Goal: Contribute content: Contribute content

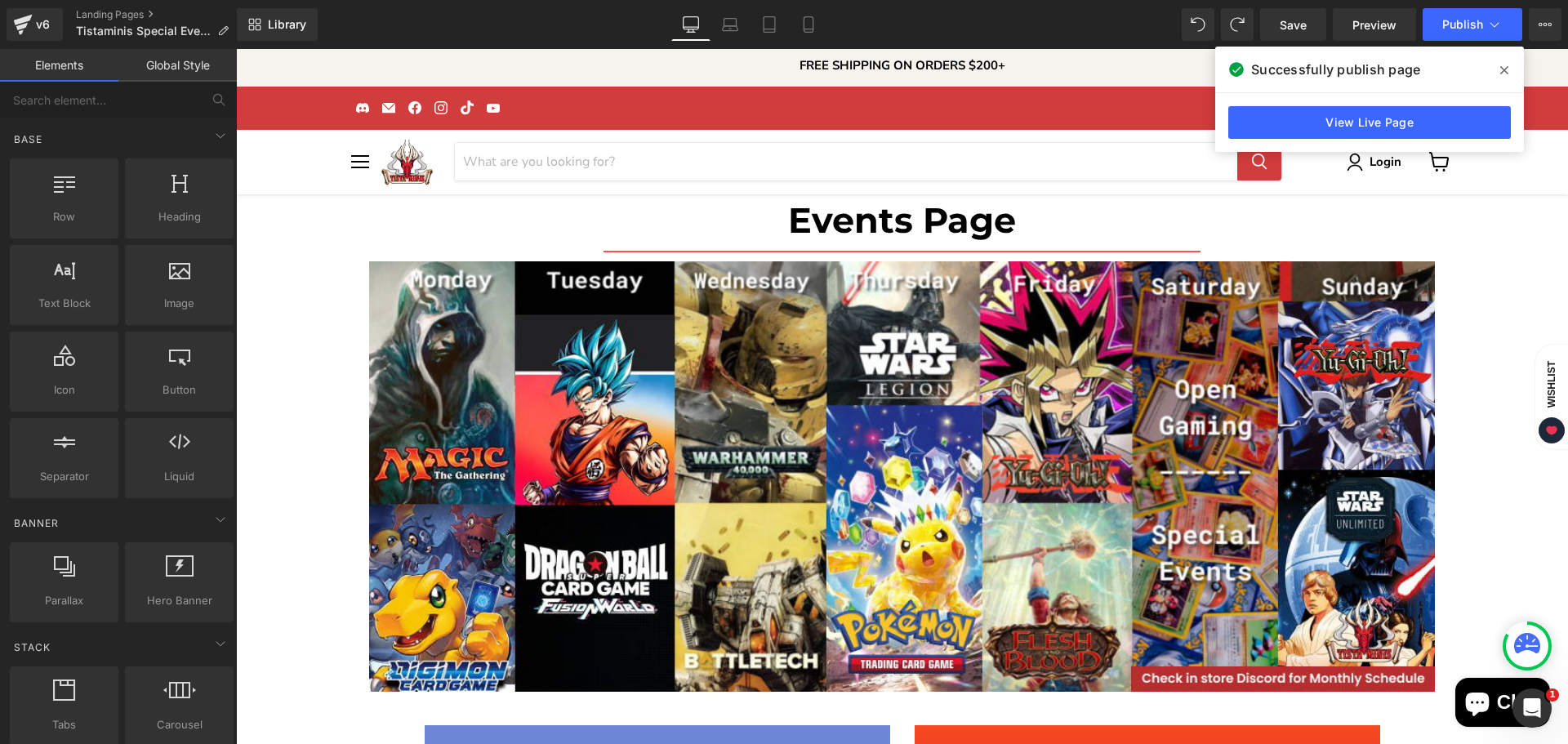
scroll to position [982, 0]
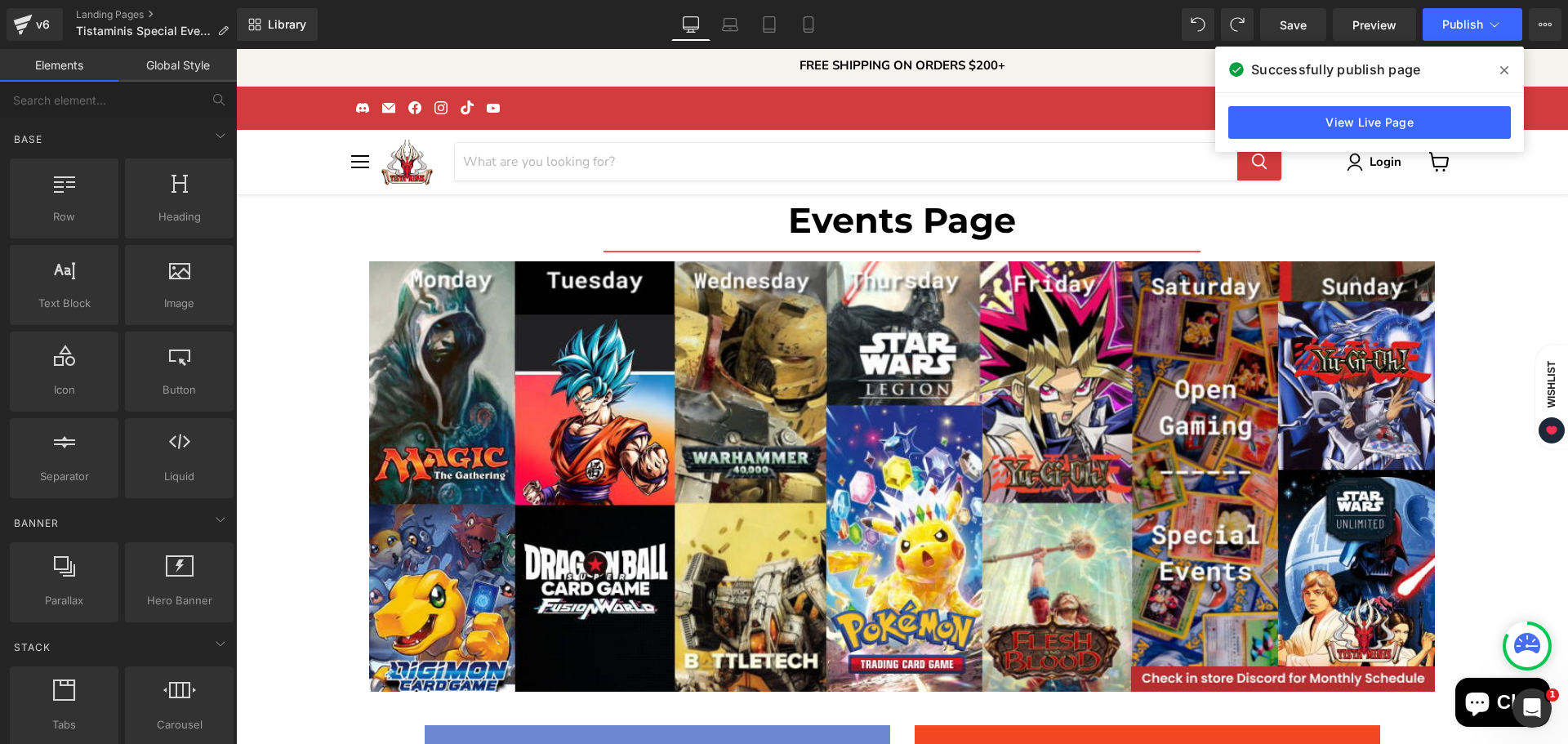
scroll to position [2453, 0]
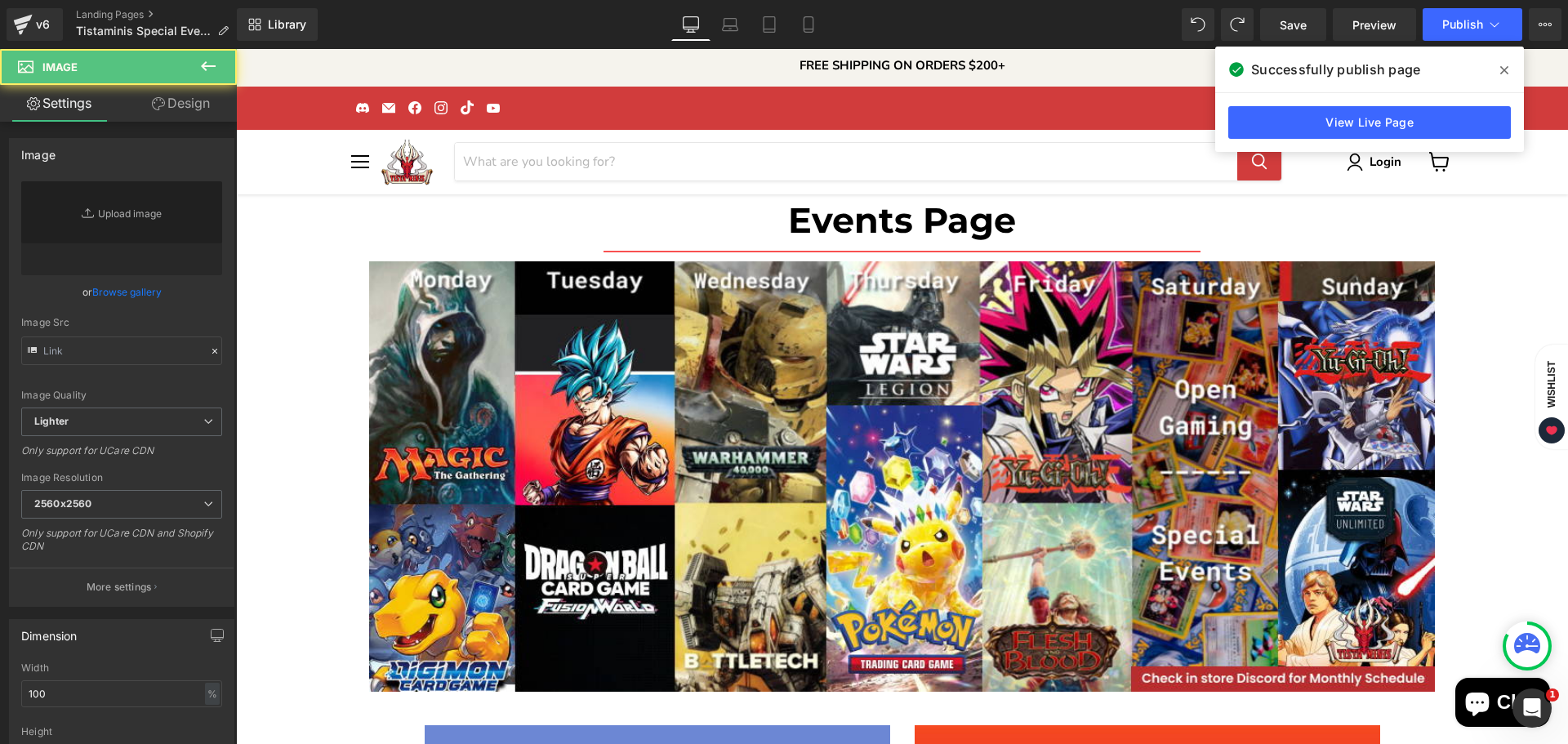
type input "[URL][DOMAIN_NAME]"
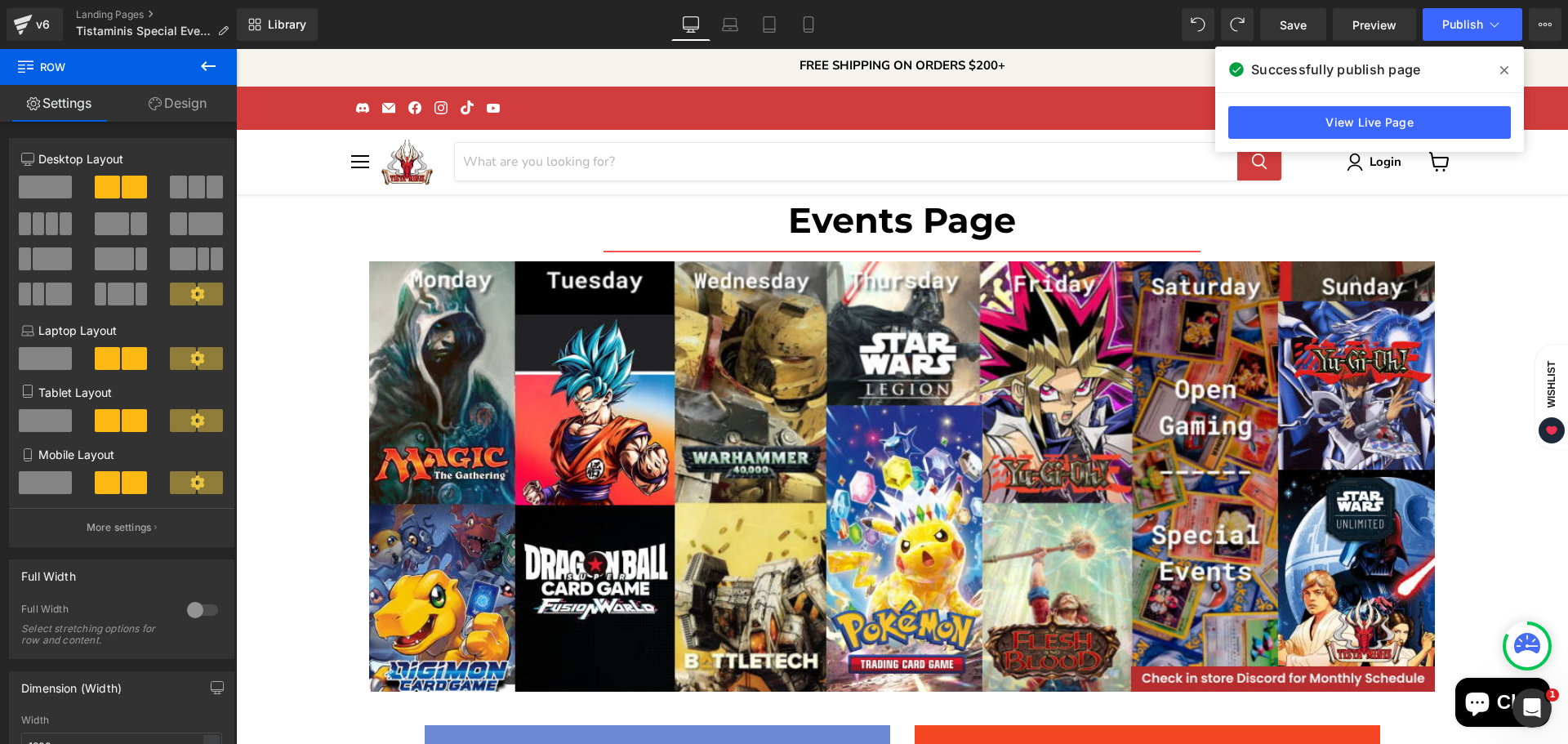
drag, startPoint x: 559, startPoint y: 526, endPoint x: 388, endPoint y: 372, distance: 230.1
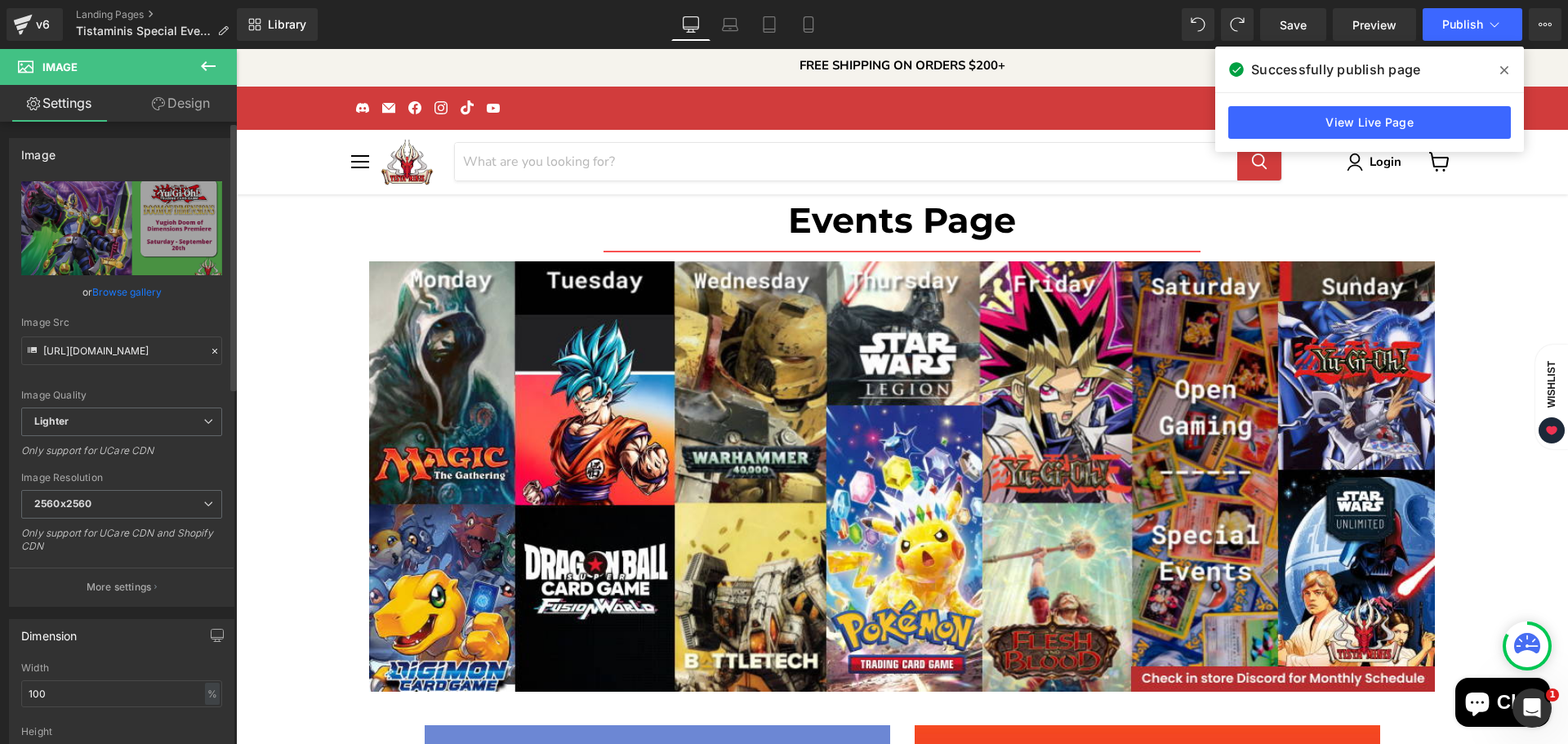
click at [104, 288] on link "Browse gallery" at bounding box center [126, 292] width 70 height 29
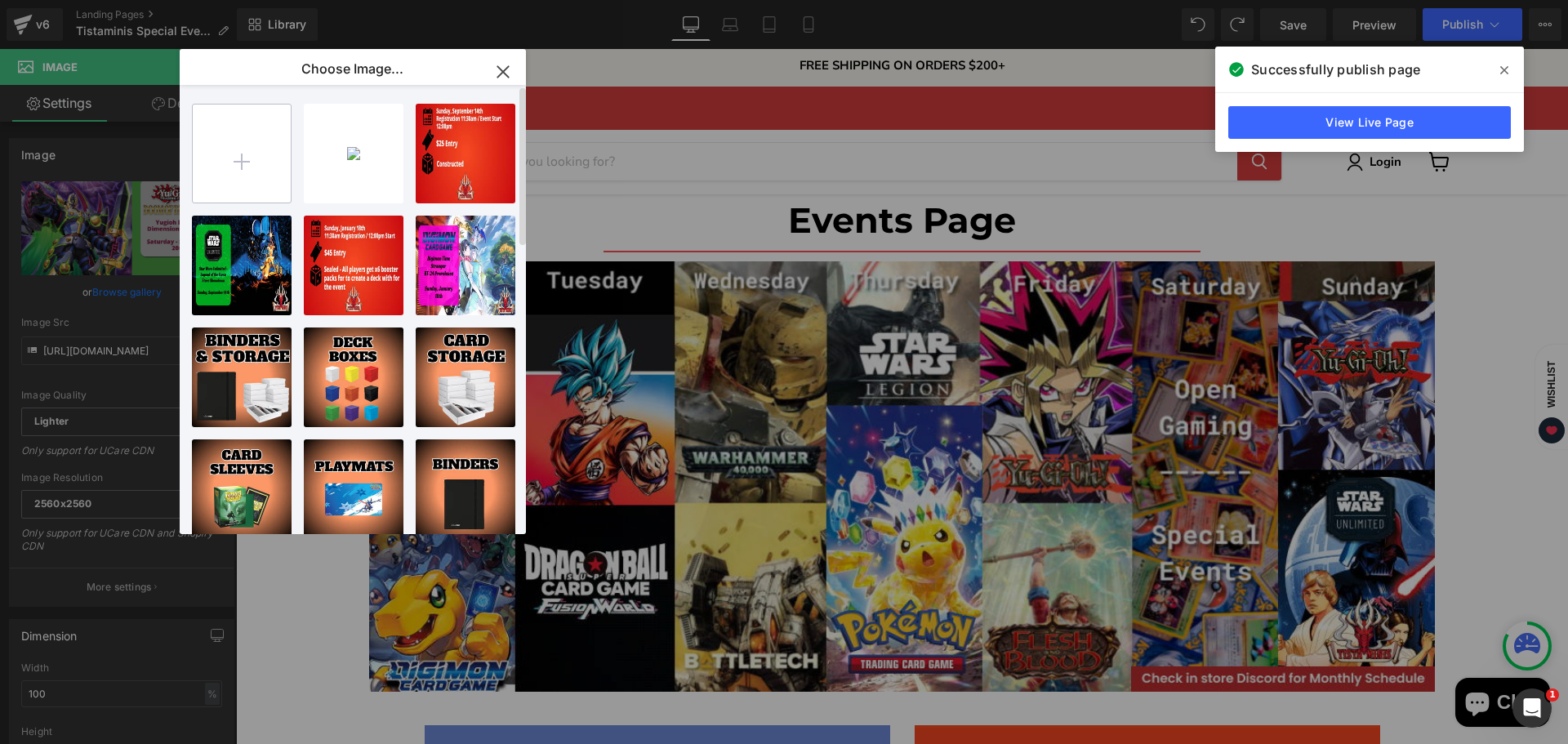
click at [268, 174] on input "file" at bounding box center [241, 153] width 98 height 98
type input "C:\fakepath\Untitled design-High-Quality (12).jpg"
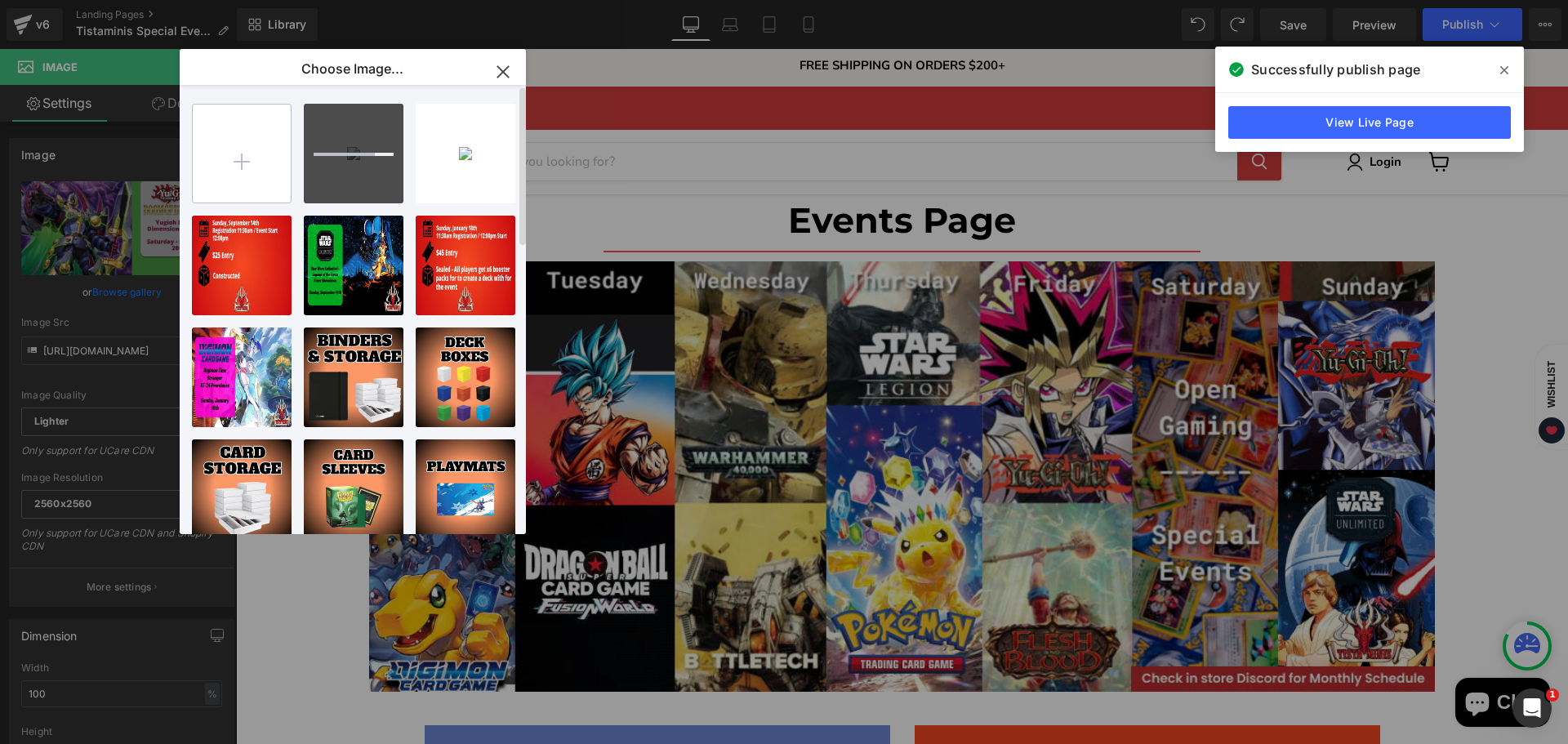
click at [270, 160] on input "file" at bounding box center [241, 153] width 98 height 98
type input "C:\fakepath\Gundam CG - Set 3 Prerelease-High-Quality (6).jpg"
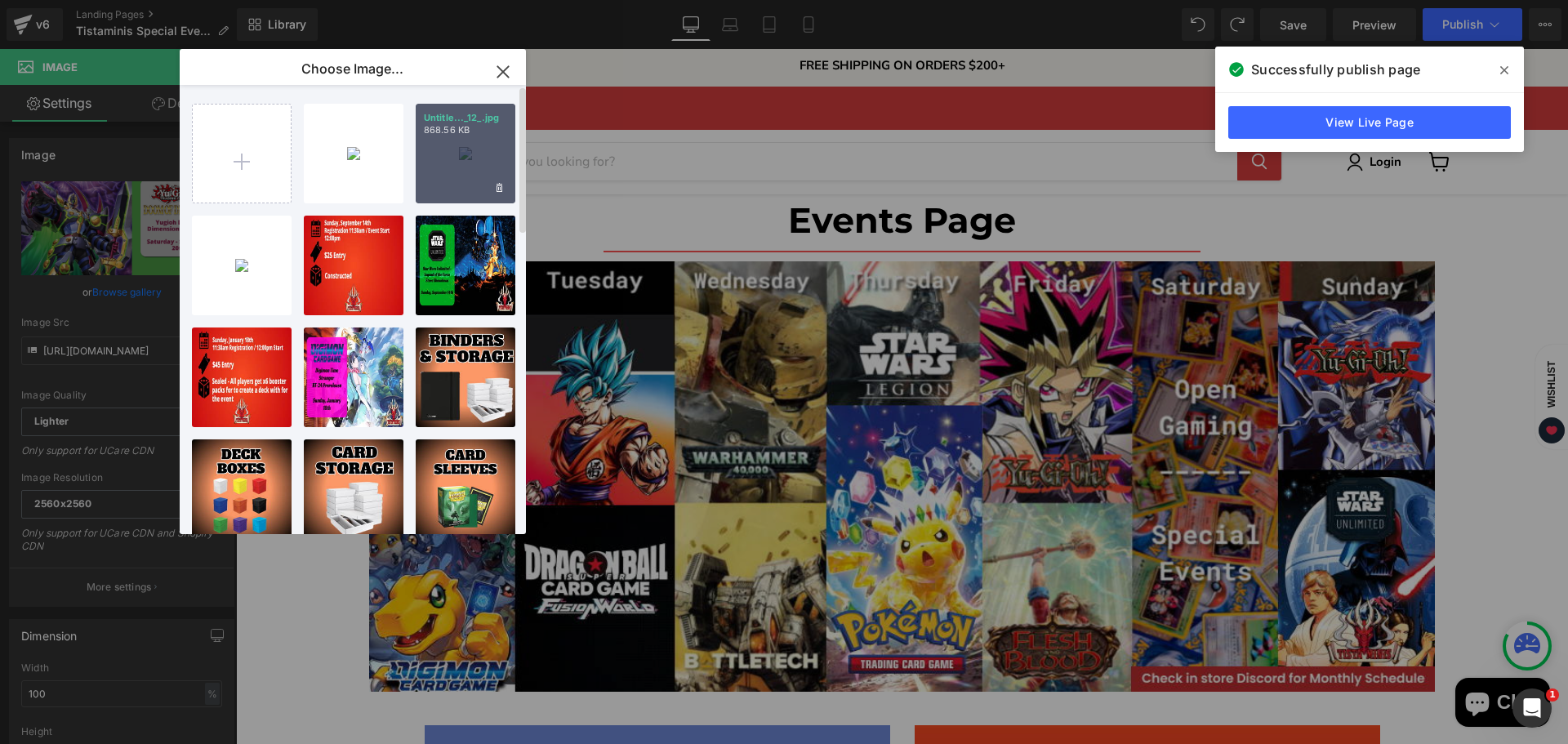
drag, startPoint x: 454, startPoint y: 159, endPoint x: 197, endPoint y: 109, distance: 261.8
click at [454, 159] on div "Untitle..._12_.jpg 868.56 KB" at bounding box center [465, 153] width 100 height 100
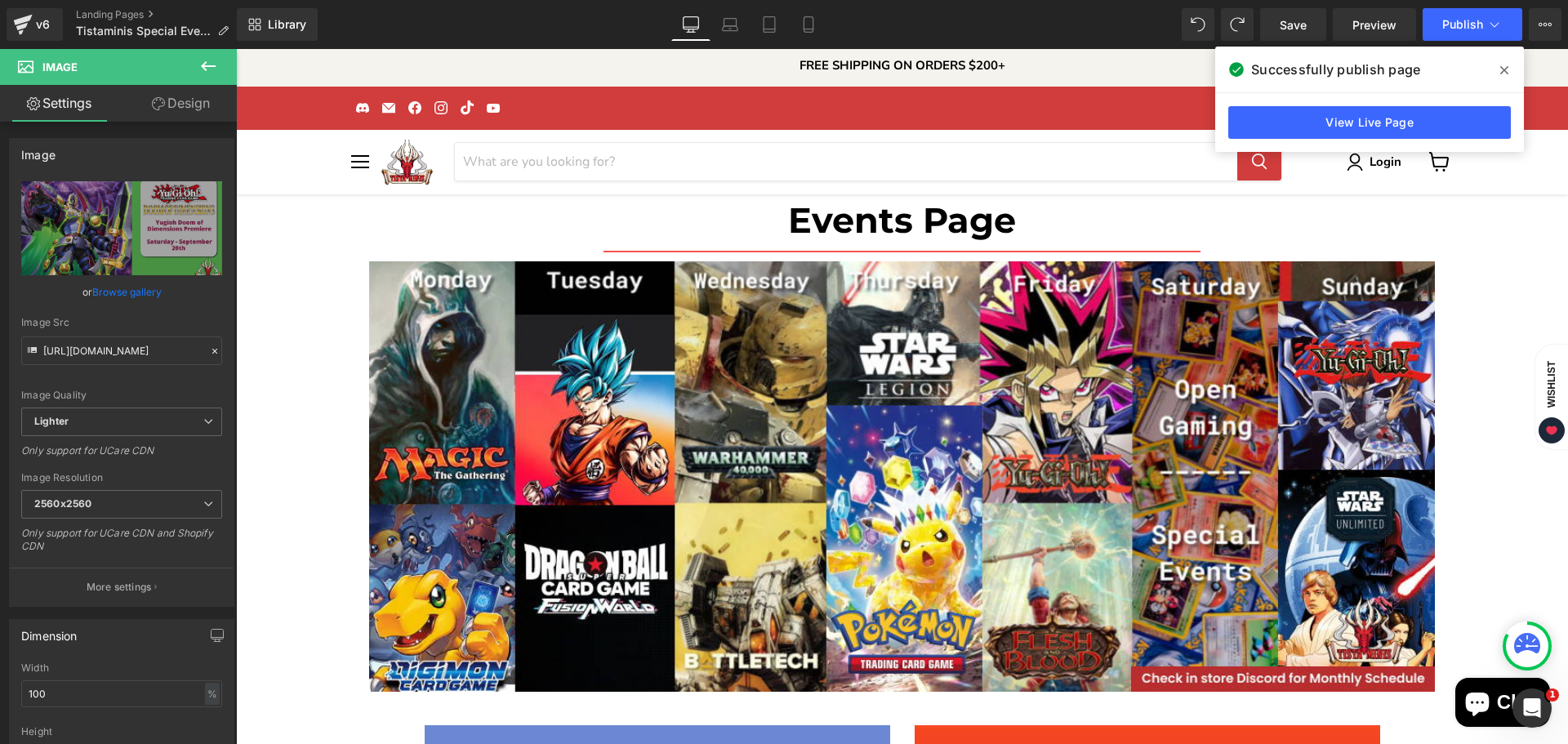
scroll to position [2617, 0]
click at [142, 289] on link "Browse gallery" at bounding box center [126, 292] width 70 height 29
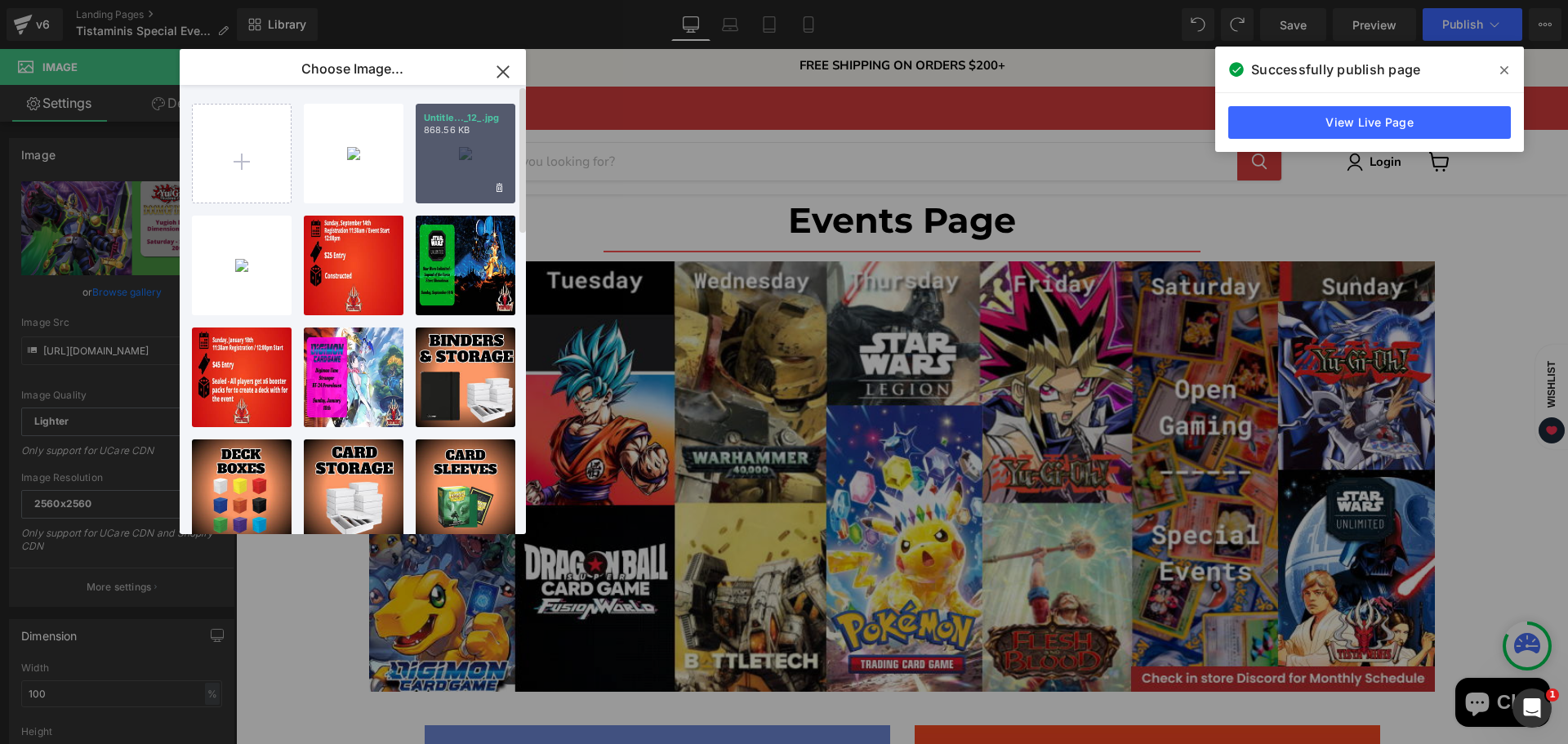
click at [437, 159] on div "Untitle..._12_.jpg 868.56 KB" at bounding box center [465, 153] width 100 height 100
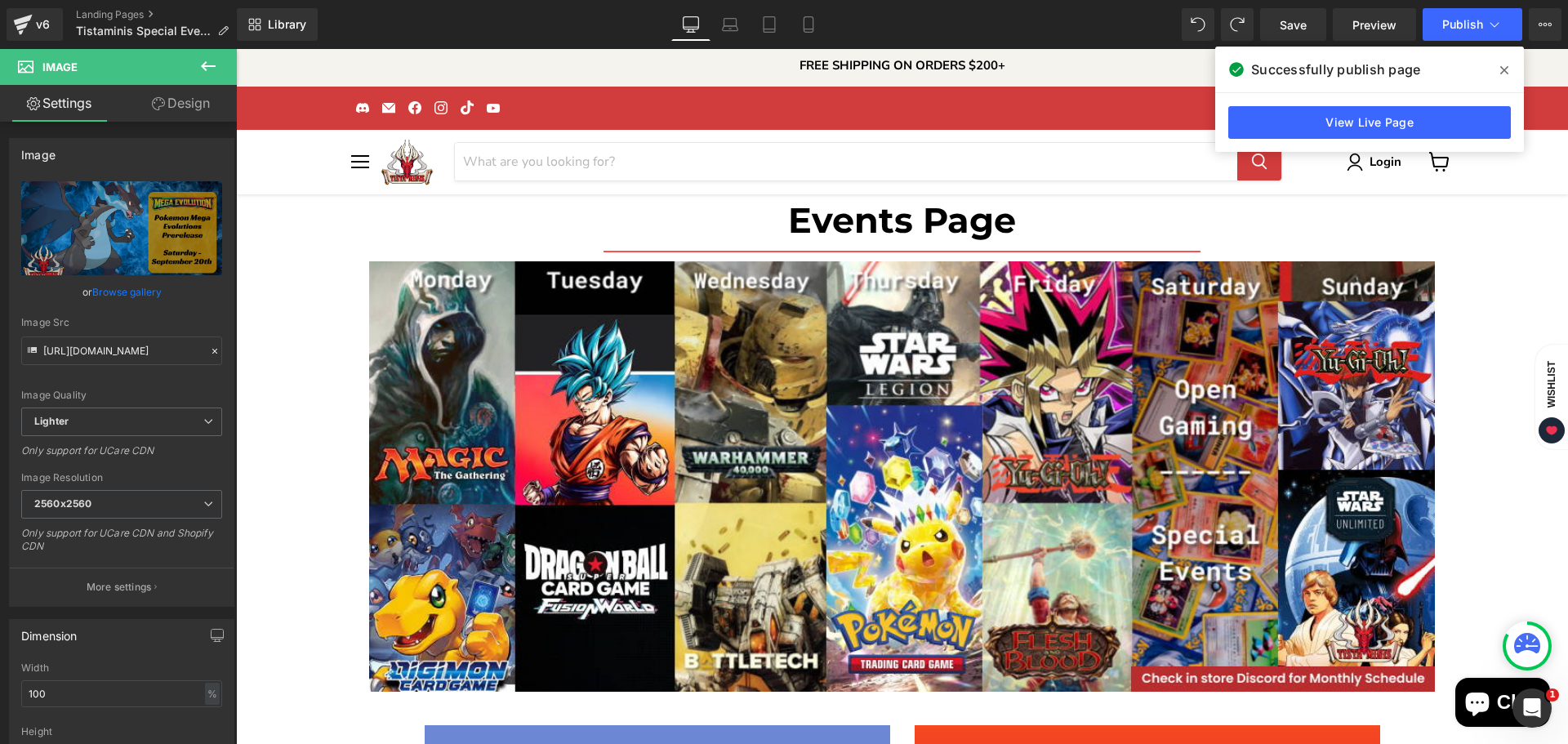
type input "[URL][DOMAIN_NAME]"
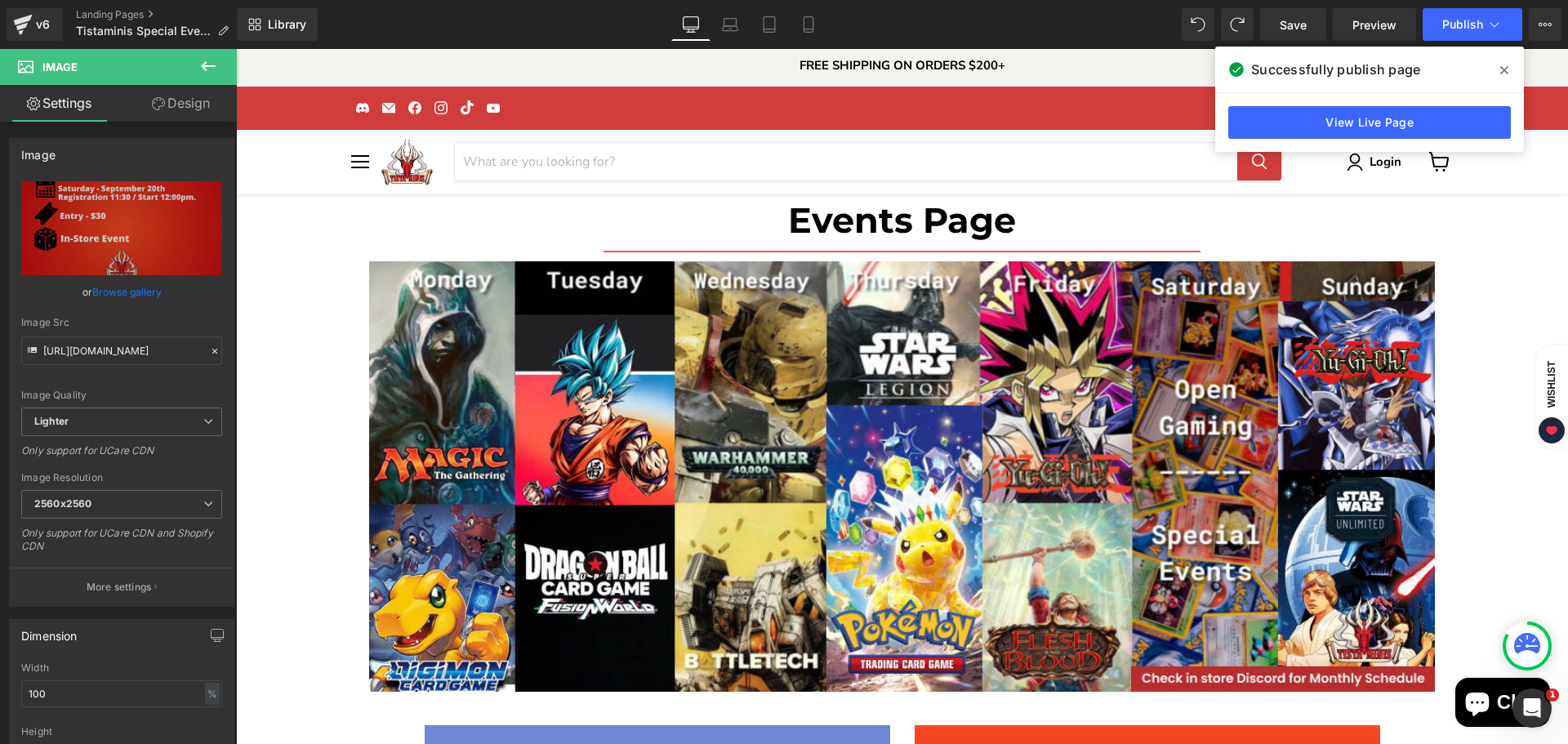
click at [120, 289] on link "Browse gallery" at bounding box center [126, 292] width 70 height 29
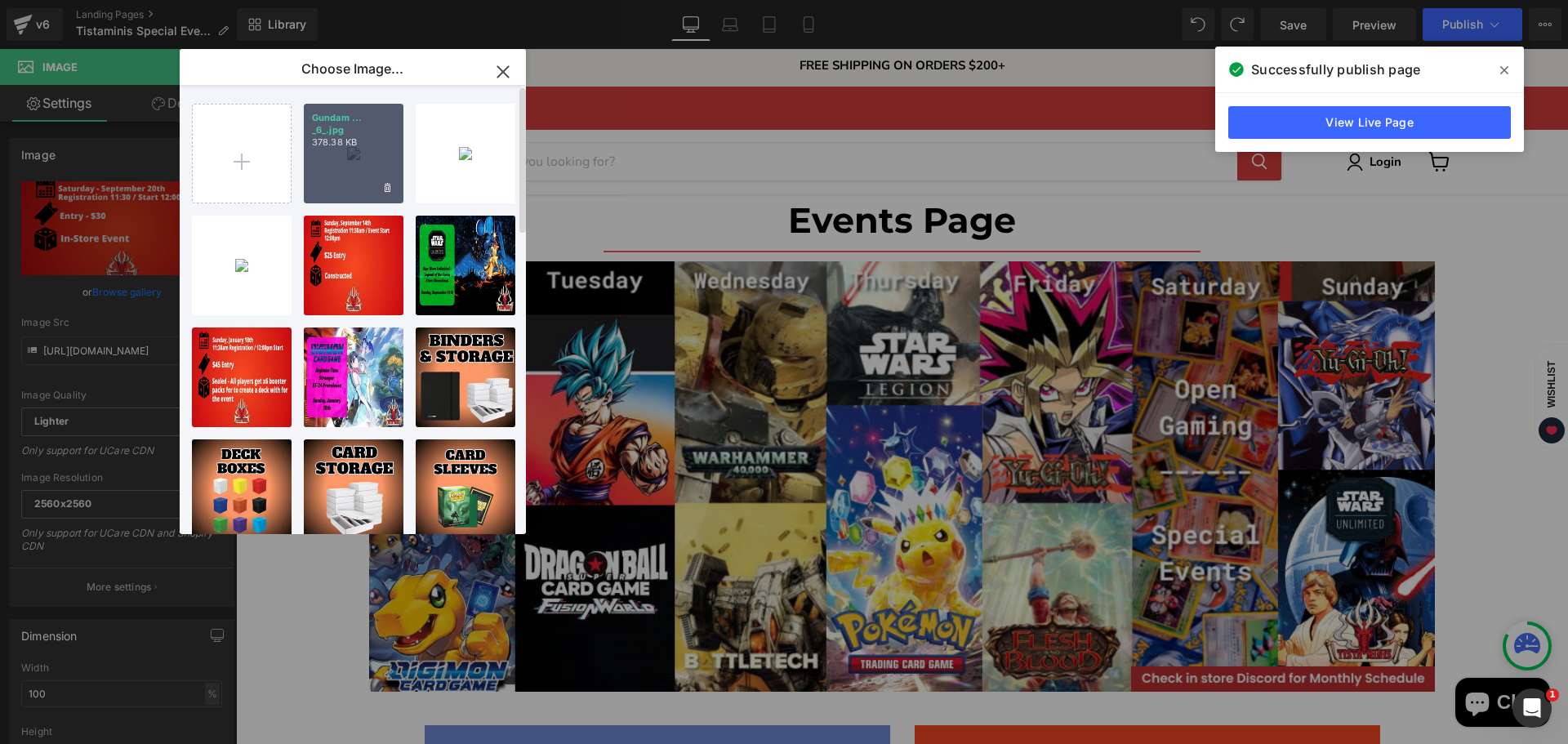
click at [311, 170] on div "Gundam ... _6_.jpg 378.38 KB" at bounding box center [353, 153] width 100 height 100
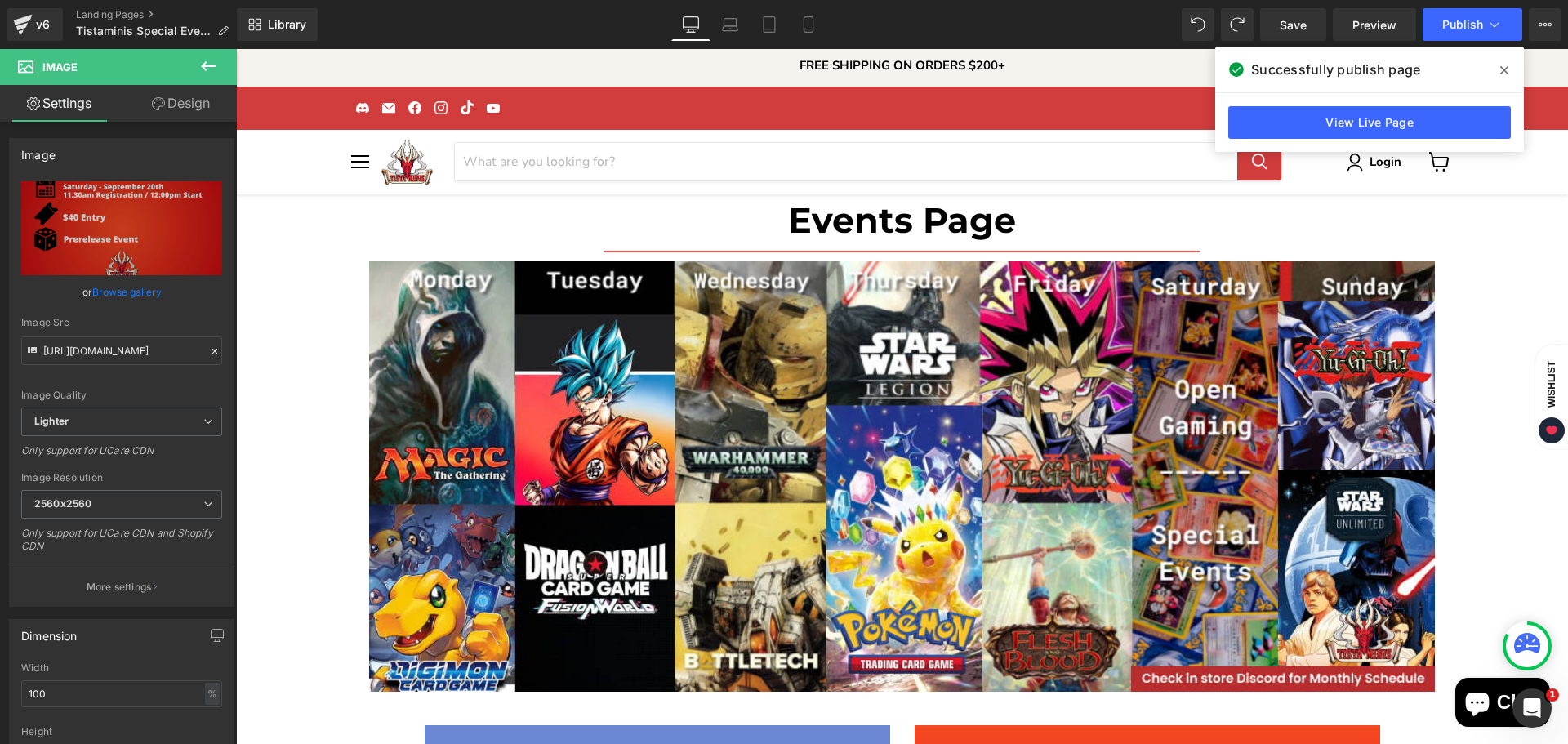
type input "[URL][DOMAIN_NAME]"
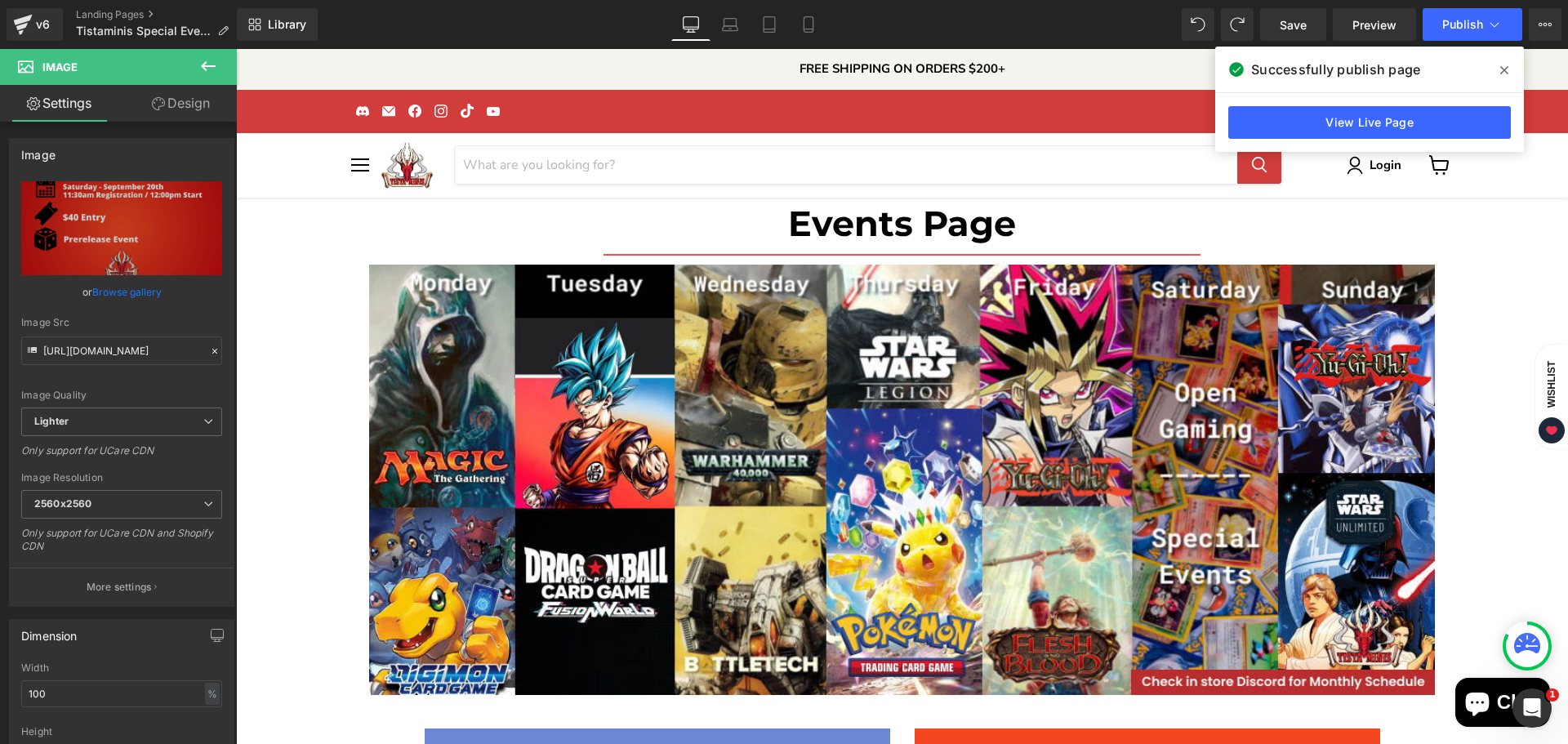
scroll to position [2, 0]
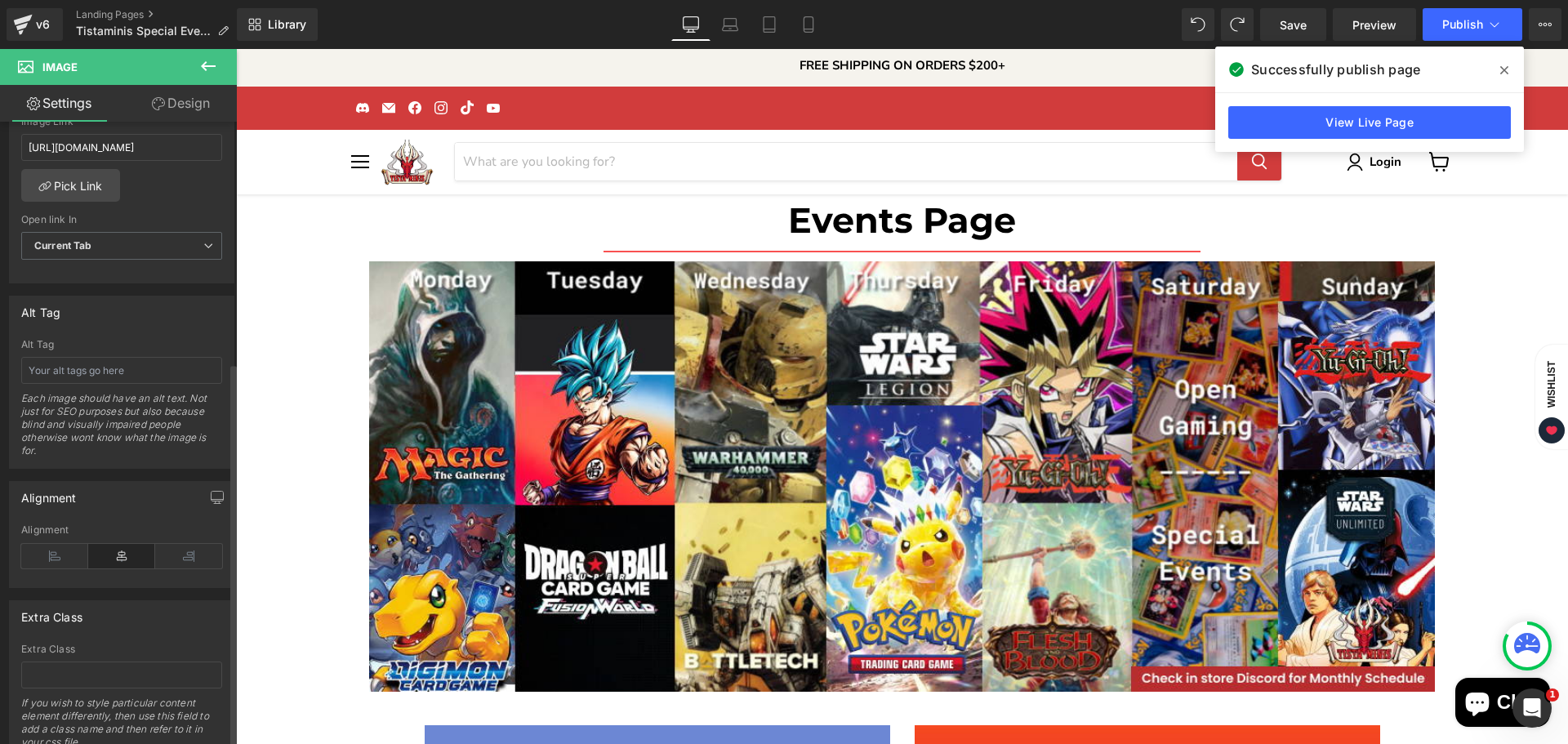
scroll to position [665, 0]
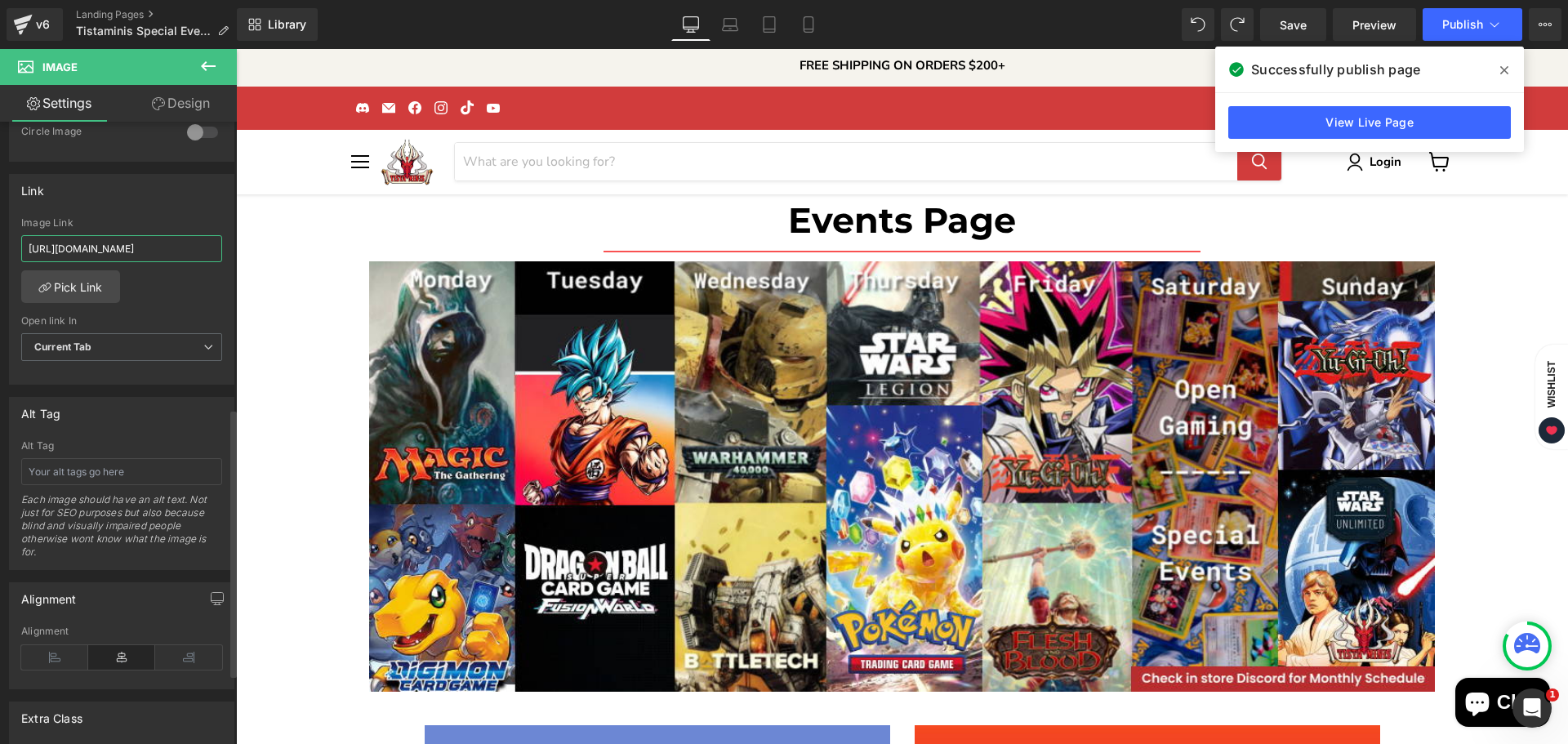
click at [121, 242] on input "[URL][DOMAIN_NAME]" at bounding box center [122, 249] width 201 height 27
drag, startPoint x: 121, startPoint y: 242, endPoint x: 85, endPoint y: 259, distance: 39.8
click at [85, 259] on input "[URL][DOMAIN_NAME]" at bounding box center [122, 249] width 201 height 27
click at [89, 251] on input "[URL][DOMAIN_NAME]" at bounding box center [122, 249] width 201 height 27
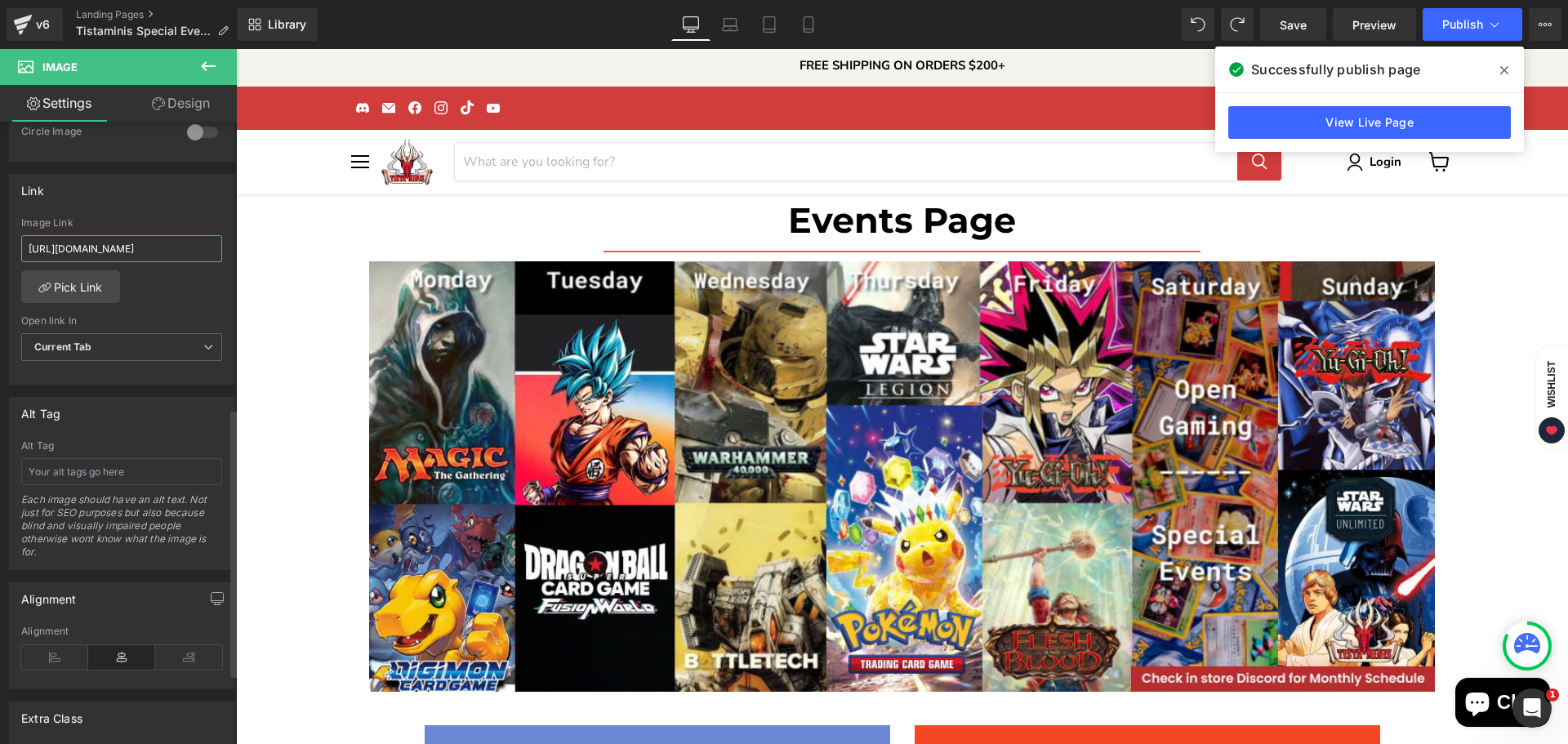
click at [89, 251] on input "[URL][DOMAIN_NAME]" at bounding box center [122, 249] width 201 height 27
paste input "pokemon-mega-evolutions-prereleas"
type input "[URL][DOMAIN_NAME]"
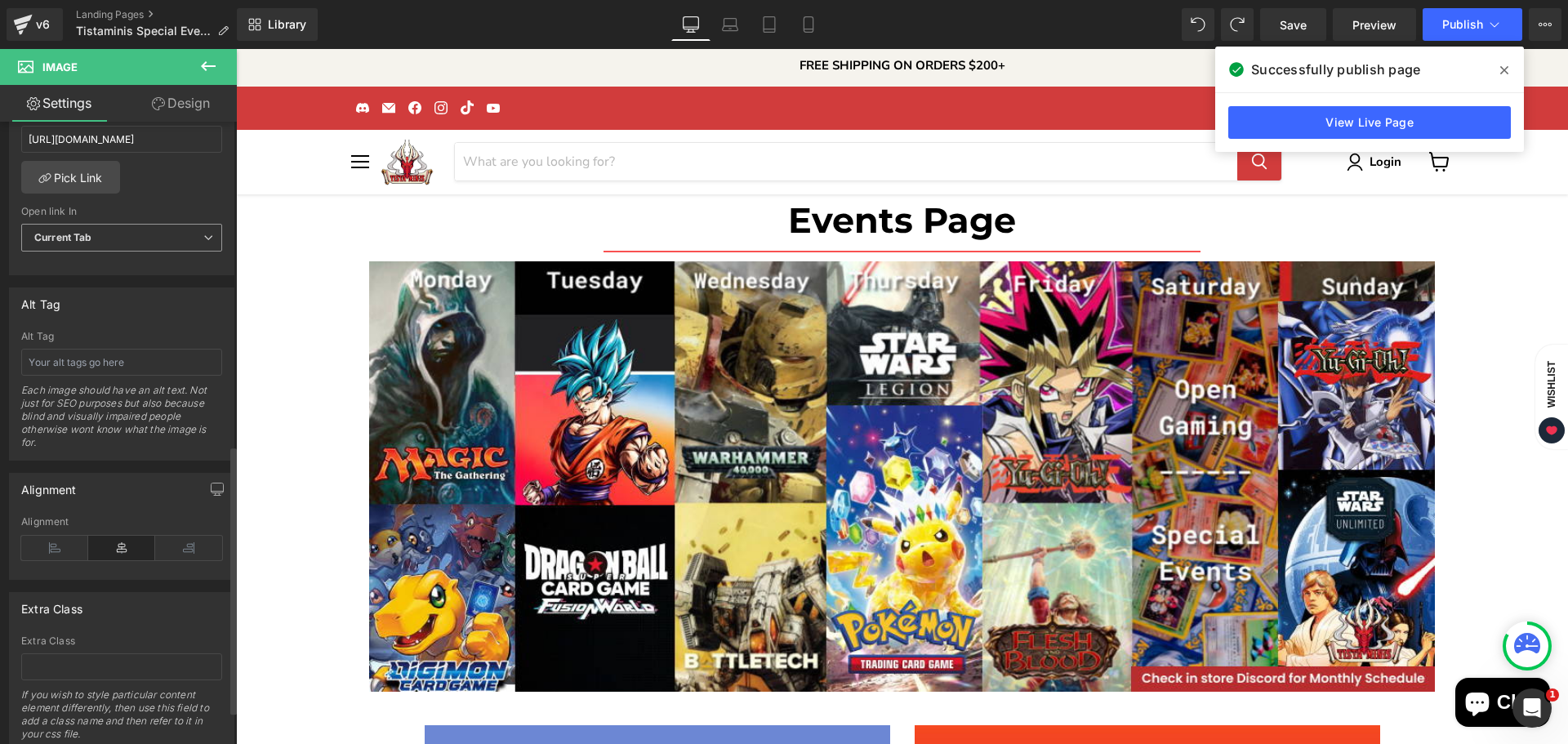
scroll to position [747, 0]
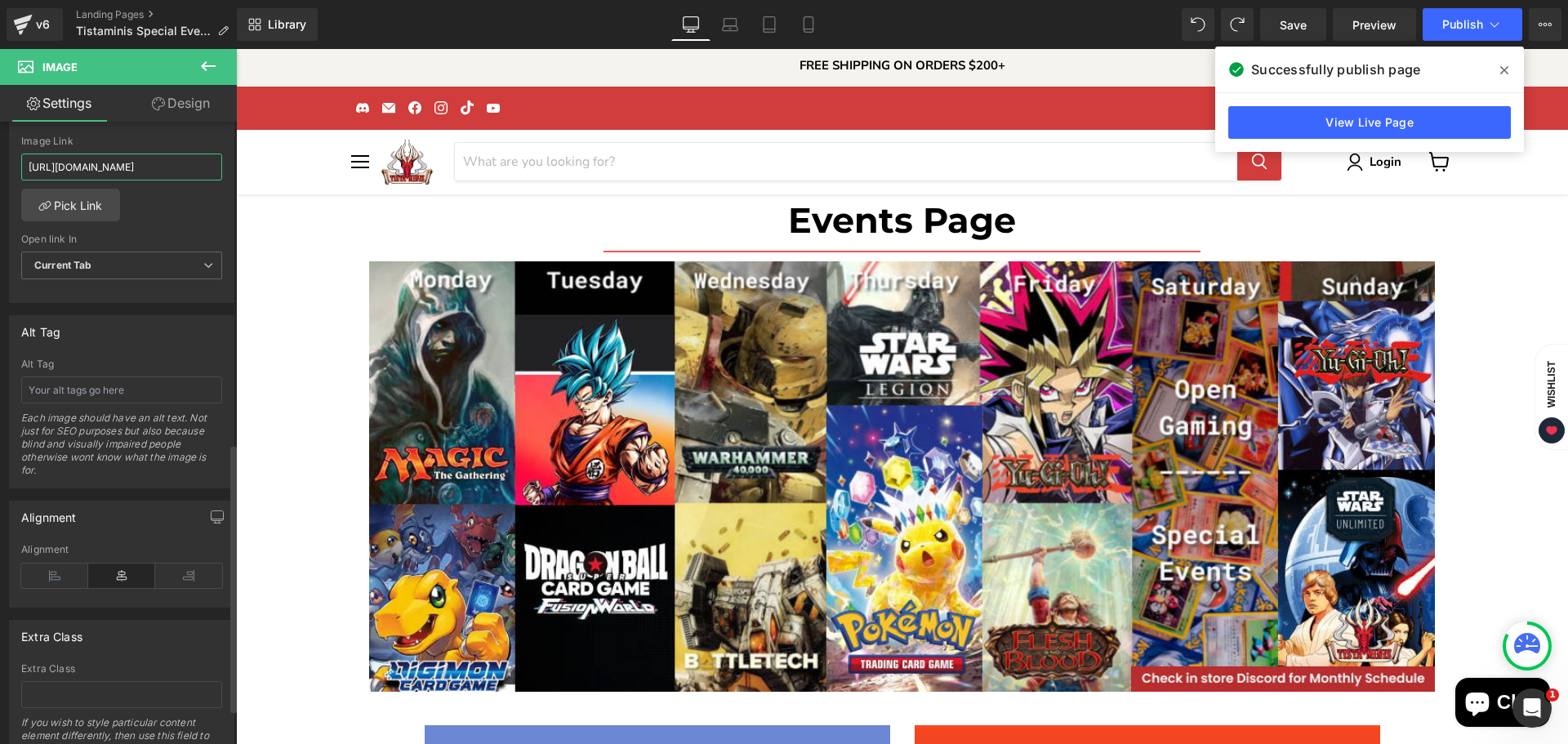
click at [143, 163] on input "[URL][DOMAIN_NAME]" at bounding box center [122, 167] width 201 height 27
type input "[URL][DOMAIN_NAME]"
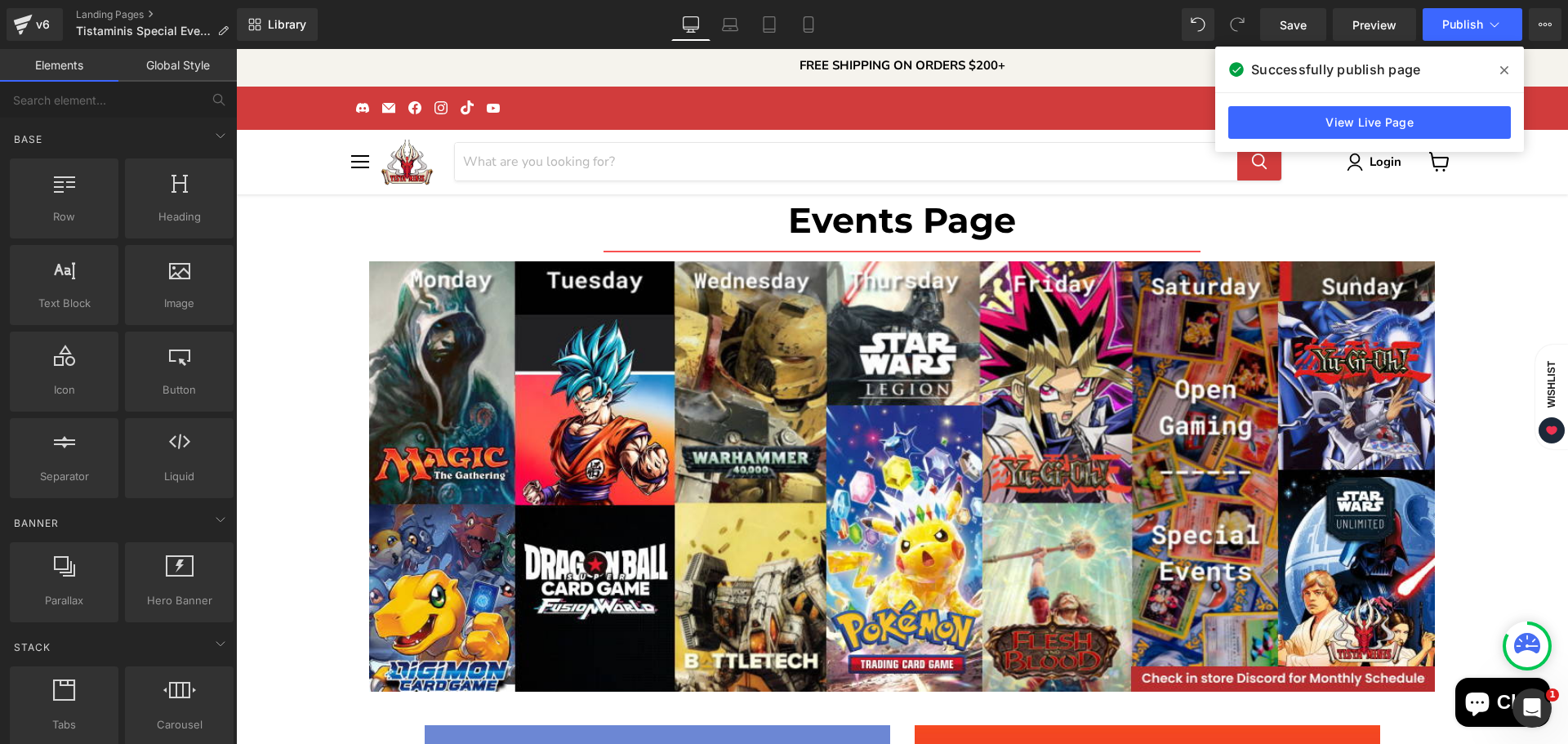
scroll to position [0, 0]
click at [1449, 25] on span "Publish" at bounding box center [1463, 25] width 41 height 13
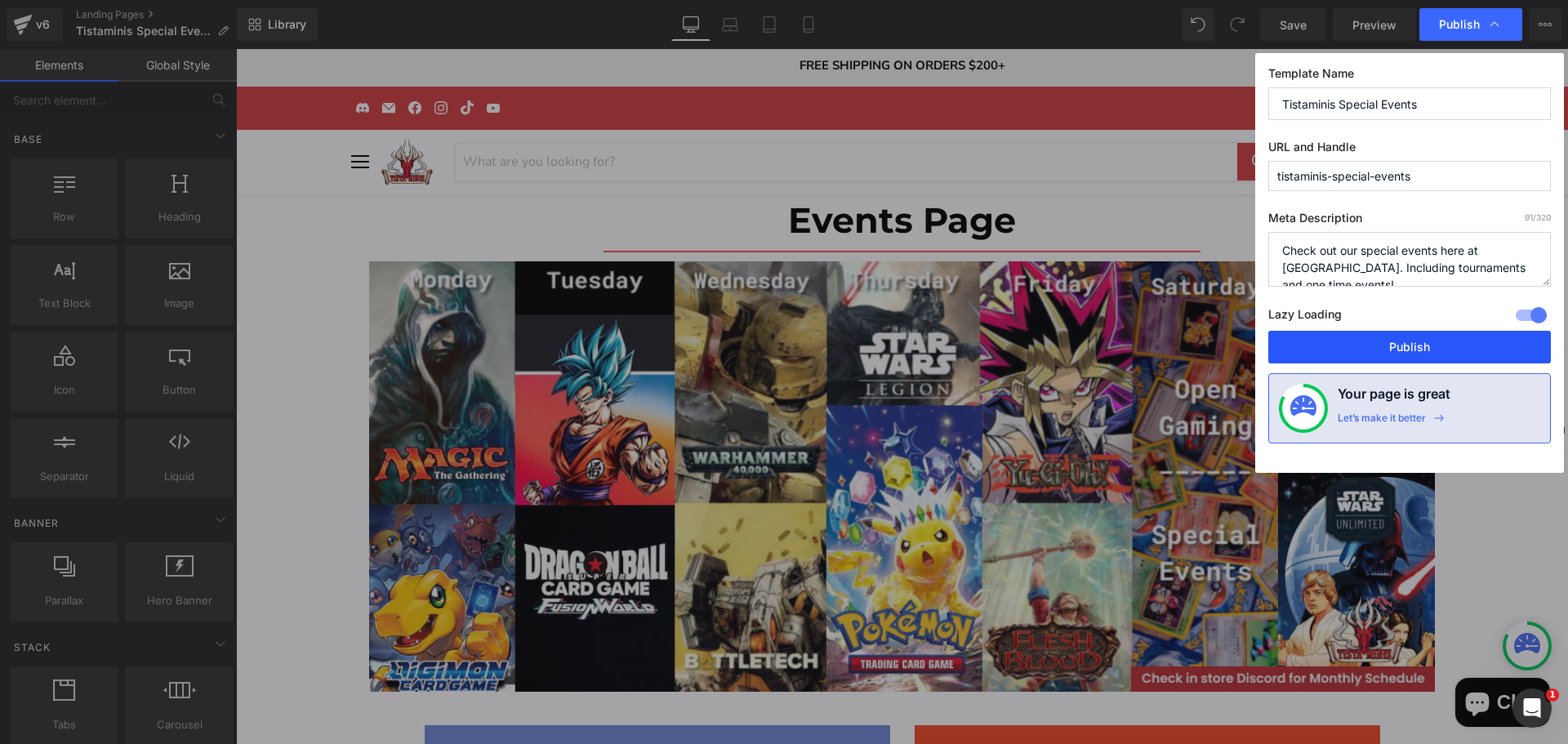
click at [1347, 351] on button "Publish" at bounding box center [1409, 348] width 282 height 33
